Goal: Task Accomplishment & Management: Use online tool/utility

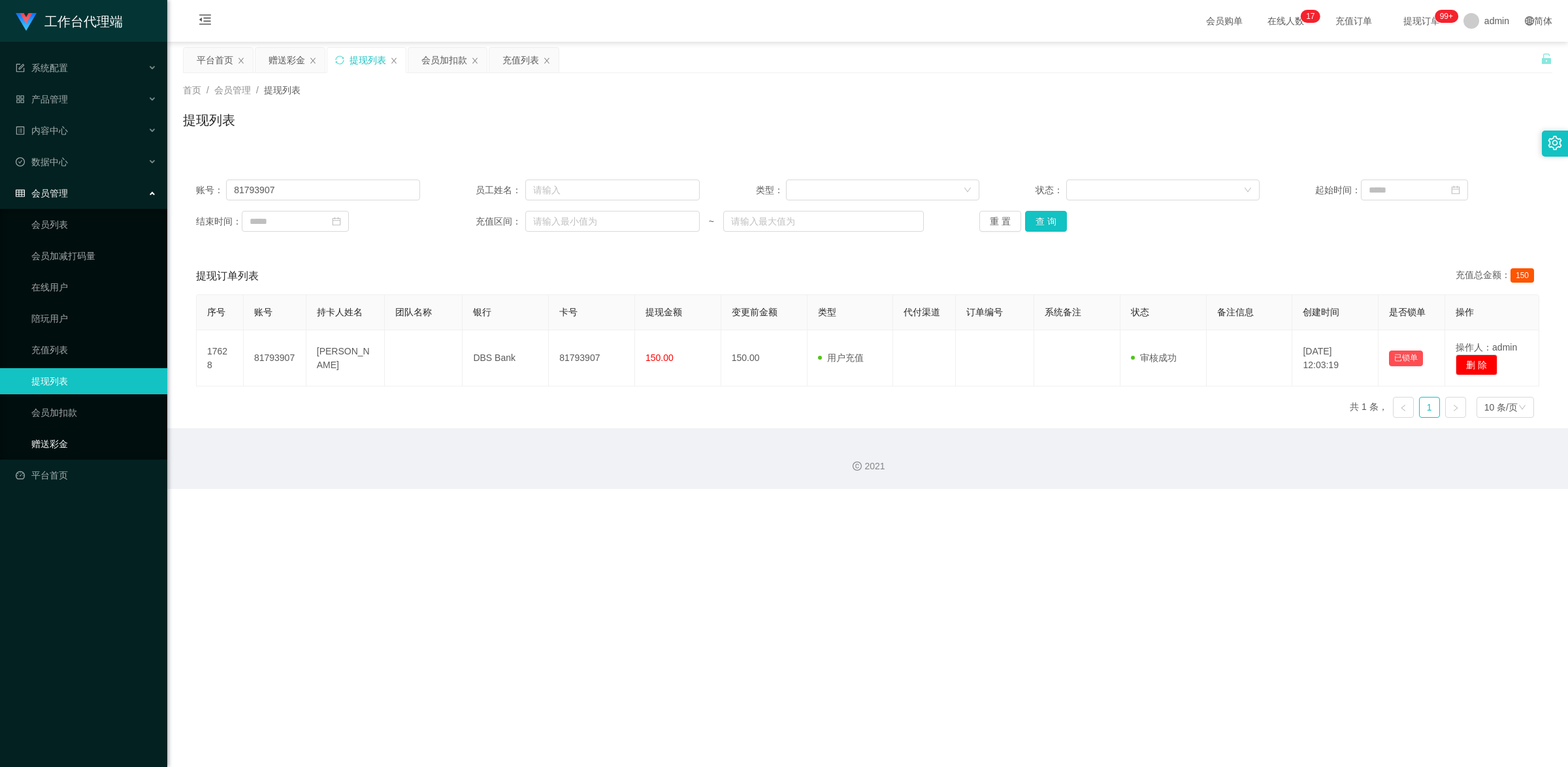
drag, startPoint x: 86, startPoint y: 444, endPoint x: 176, endPoint y: 389, distance: 105.5
click at [86, 444] on link "赠送彩金" at bounding box center [94, 444] width 125 height 26
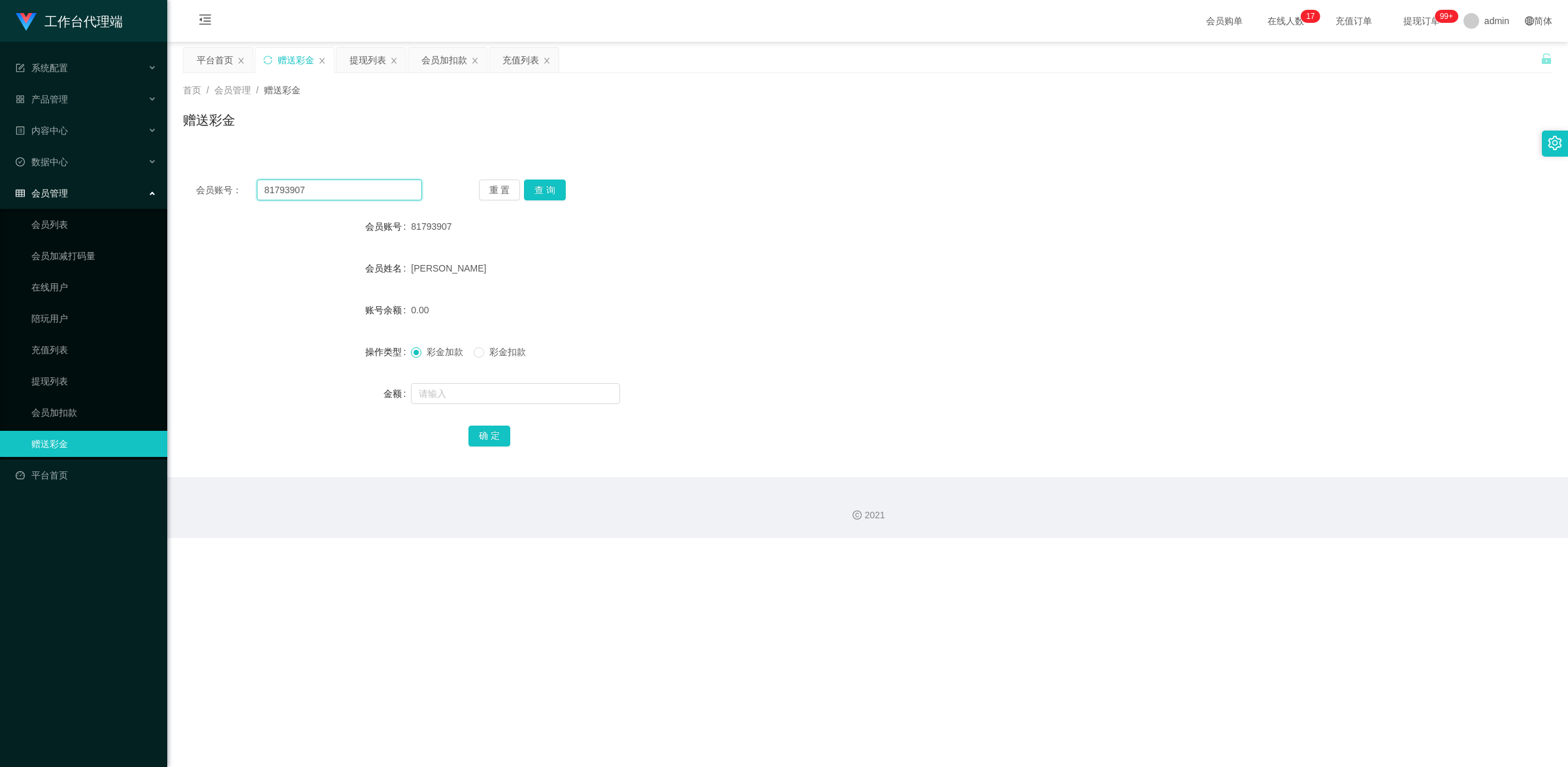
drag, startPoint x: 321, startPoint y: 195, endPoint x: 177, endPoint y: 155, distance: 149.5
click at [173, 155] on main "关闭左侧 关闭右侧 关闭其它 刷新页面 平台首页 赠送彩金 提现列表 会员加扣款 充值列表 首页 / 会员管理 / 赠送彩金 / 赠送彩金 会员账号： 817…" at bounding box center [868, 259] width 1401 height 436
paste input "22535"
type input "81722535"
click at [535, 176] on div "会员账号： 81722535 重 置 查 询 会员账号 81793907 会员姓名 [PERSON_NAME] 账号余额 0.00 操作类型 彩金加款 彩金扣…" at bounding box center [867, 322] width 1369 height 310
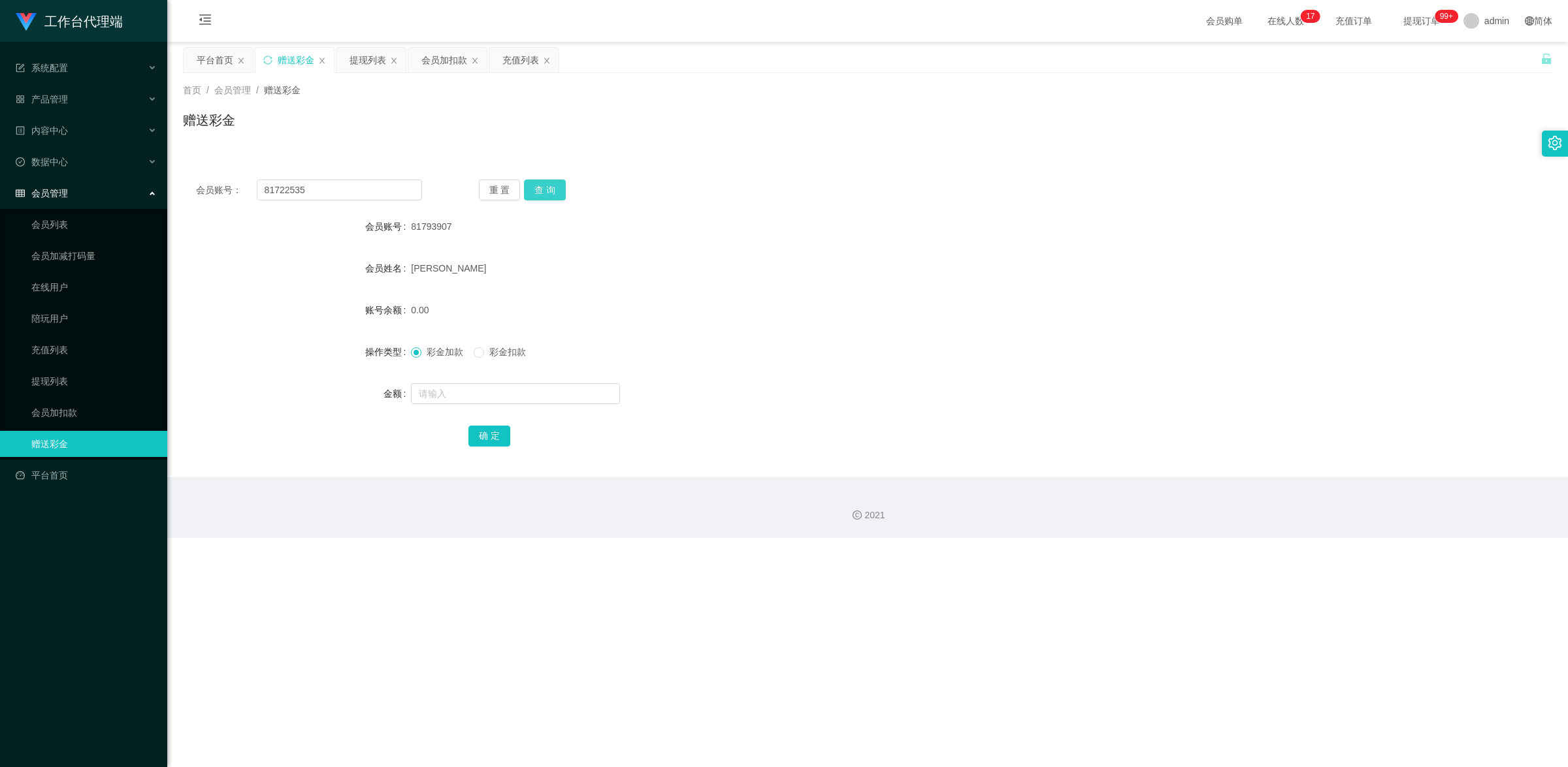
click at [542, 183] on button "查 询" at bounding box center [545, 190] width 42 height 21
click at [477, 389] on input "text" at bounding box center [515, 394] width 209 height 21
type input "100"
drag, startPoint x: 491, startPoint y: 426, endPoint x: 498, endPoint y: 426, distance: 7.0
click at [491, 426] on button "确 定" at bounding box center [489, 436] width 42 height 21
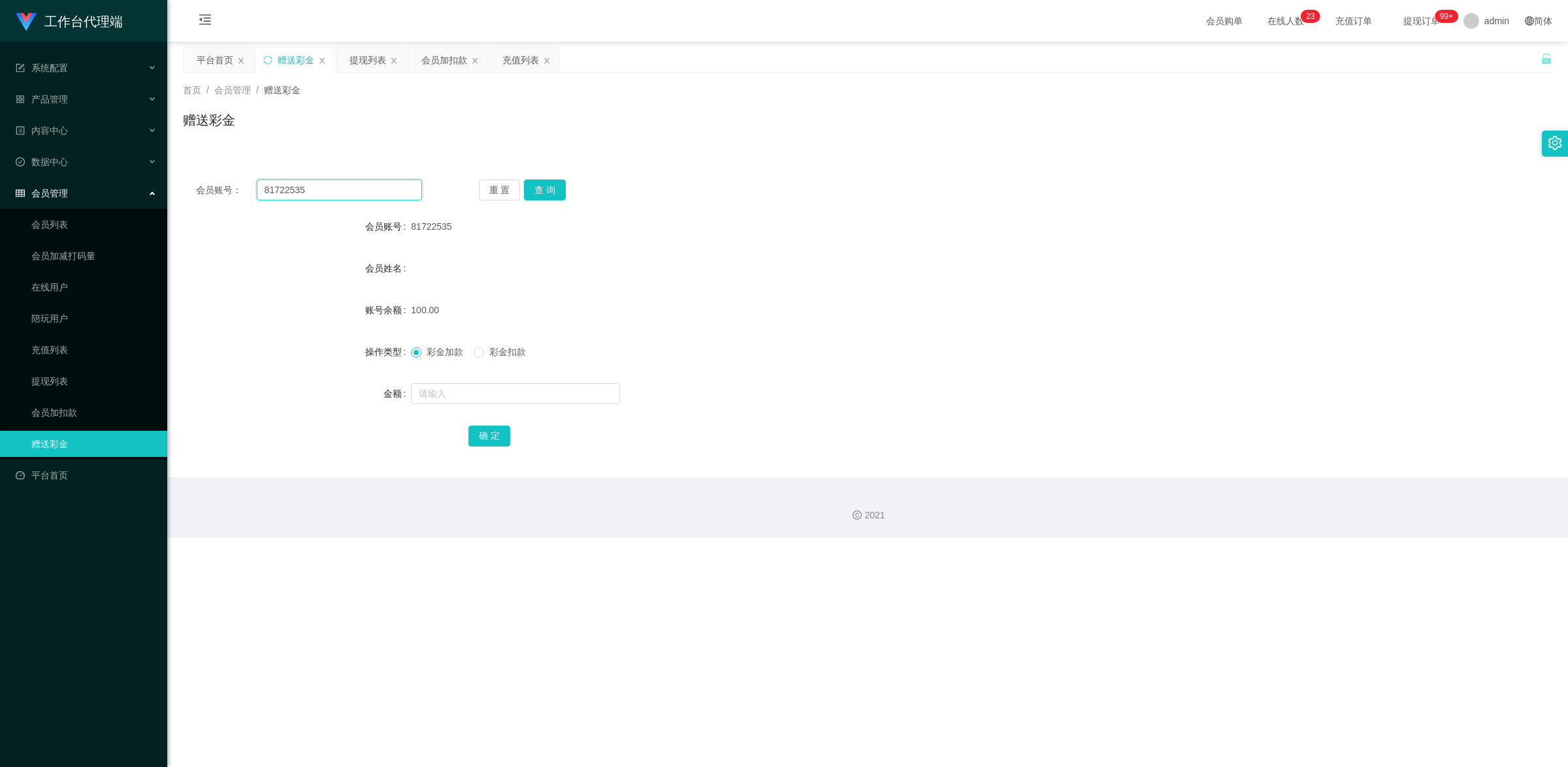
drag, startPoint x: 333, startPoint y: 192, endPoint x: 217, endPoint y: 178, distance: 116.8
click at [217, 178] on div "会员账号： 81722535 重 置 查 询 会员账号 81722535 会员姓名 账号余额 100.00 操作类型 彩金加款 彩金扣款 金额 确 定" at bounding box center [867, 322] width 1369 height 310
click at [563, 186] on button "查 询" at bounding box center [545, 190] width 42 height 21
click at [551, 188] on button "查 询" at bounding box center [545, 190] width 42 height 21
click at [494, 356] on span "彩金扣款" at bounding box center [508, 352] width 47 height 11
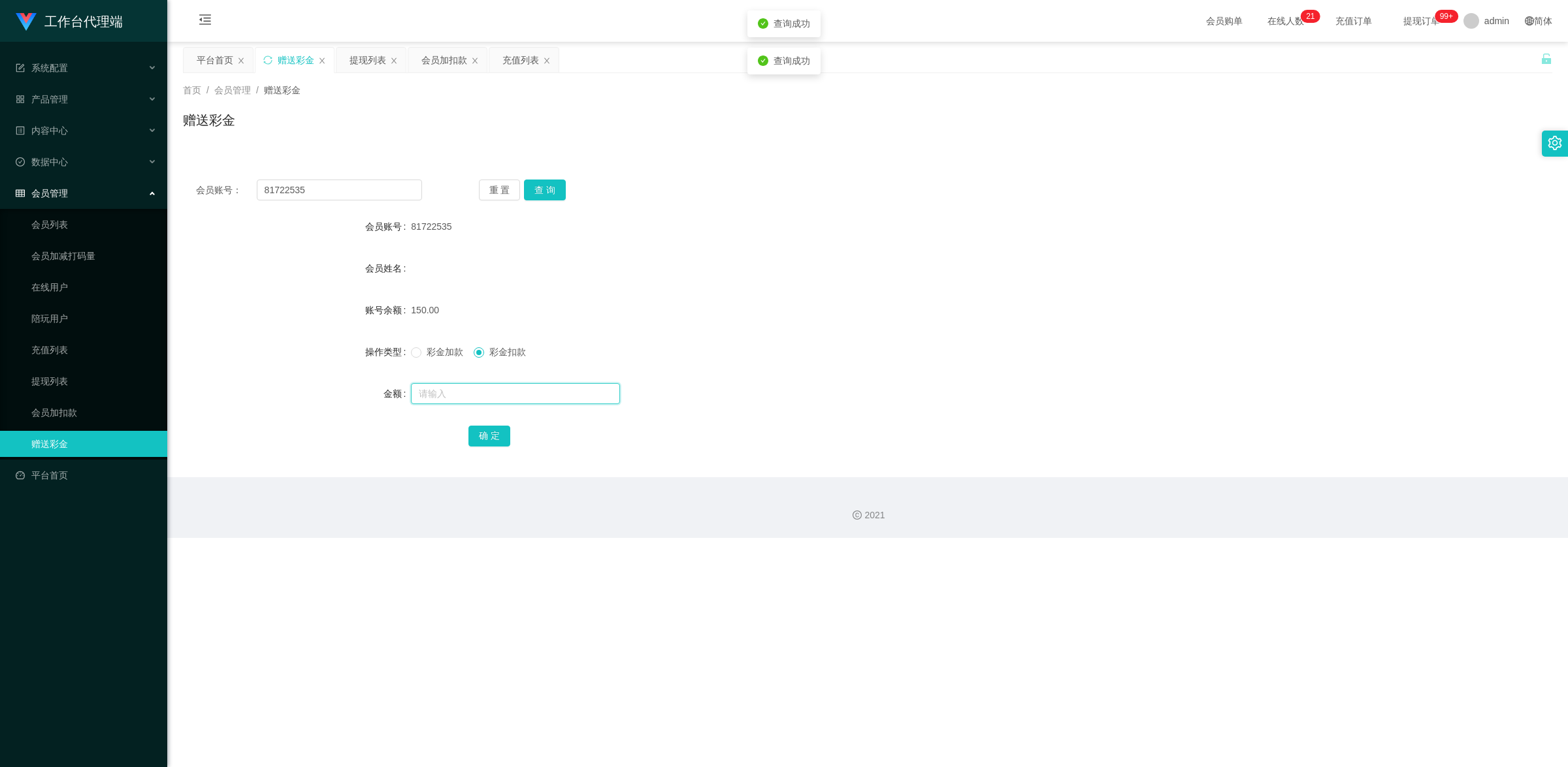
click at [507, 393] on input "text" at bounding box center [515, 394] width 209 height 21
type input "150"
click at [494, 434] on button "确 定" at bounding box center [489, 436] width 42 height 21
